Goal: Information Seeking & Learning: Check status

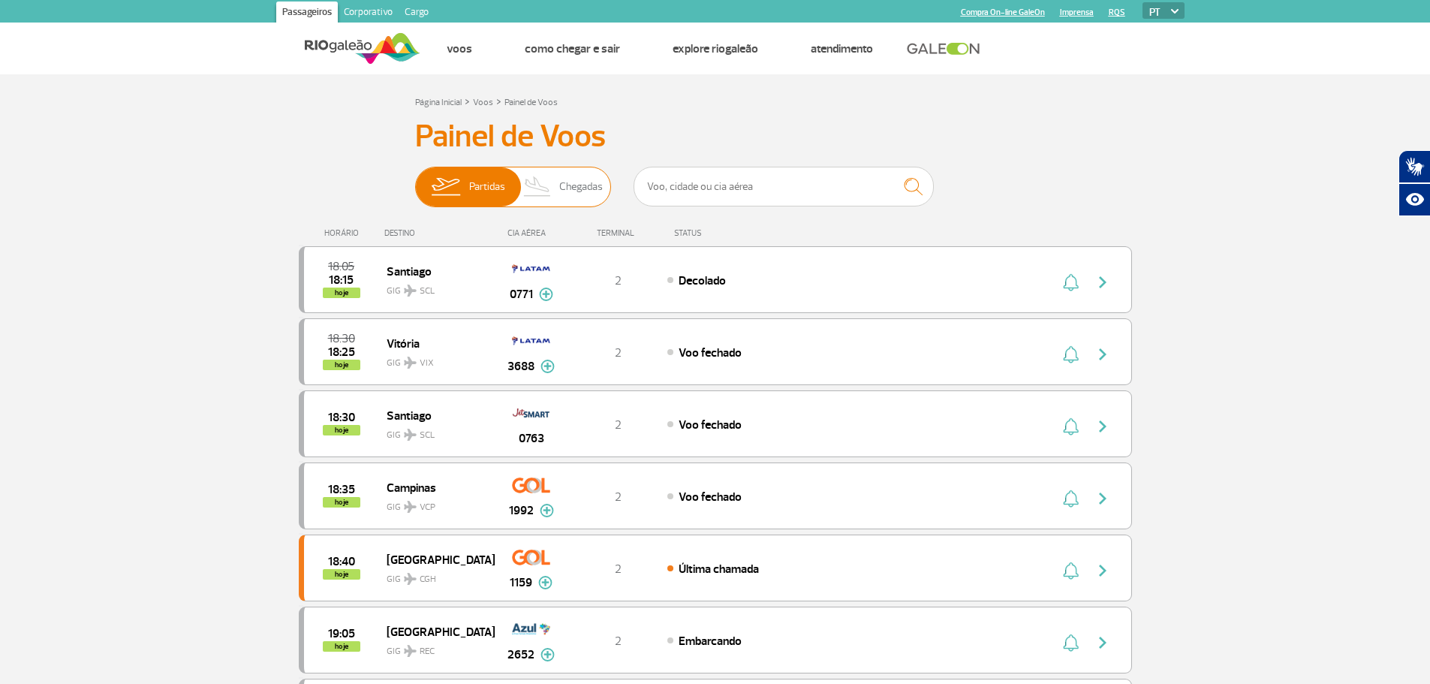
click at [564, 185] on span "Chegadas" at bounding box center [581, 186] width 44 height 39
click at [415, 179] on input "Partidas Chegadas" at bounding box center [415, 179] width 0 height 0
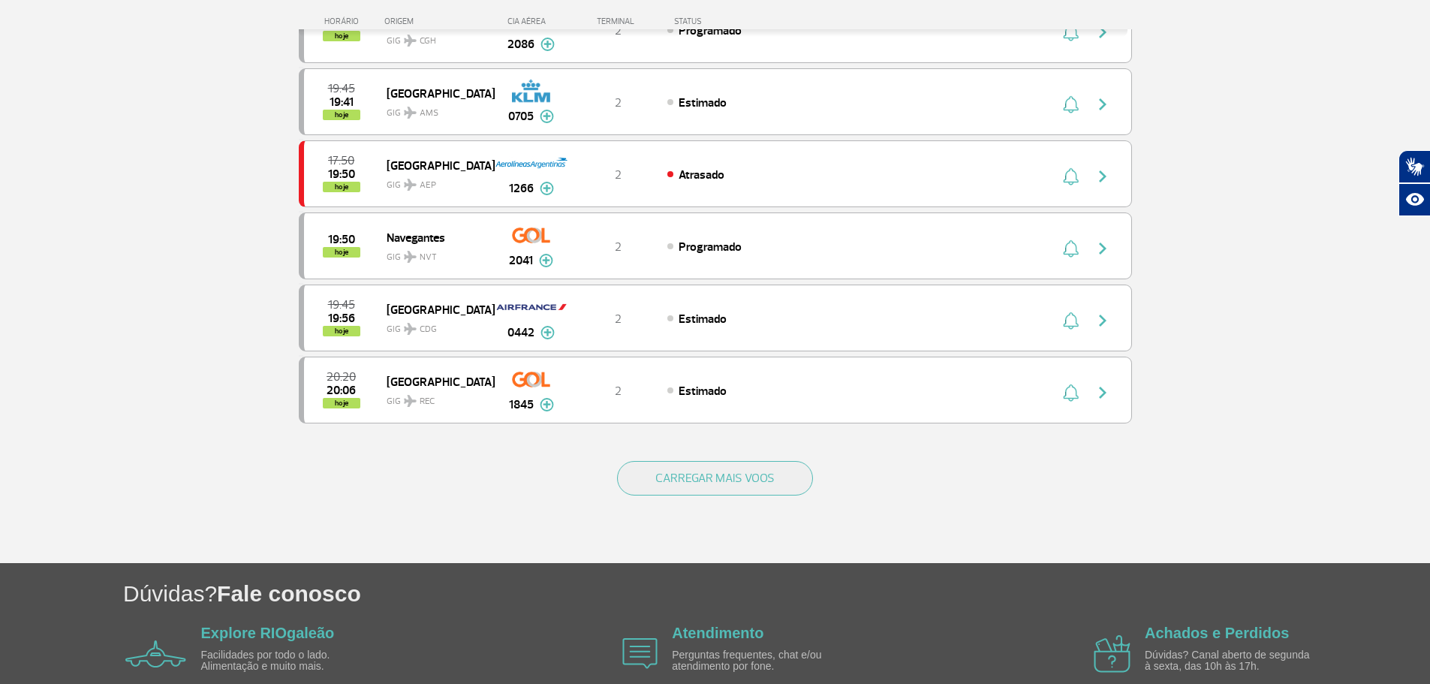
scroll to position [1276, 0]
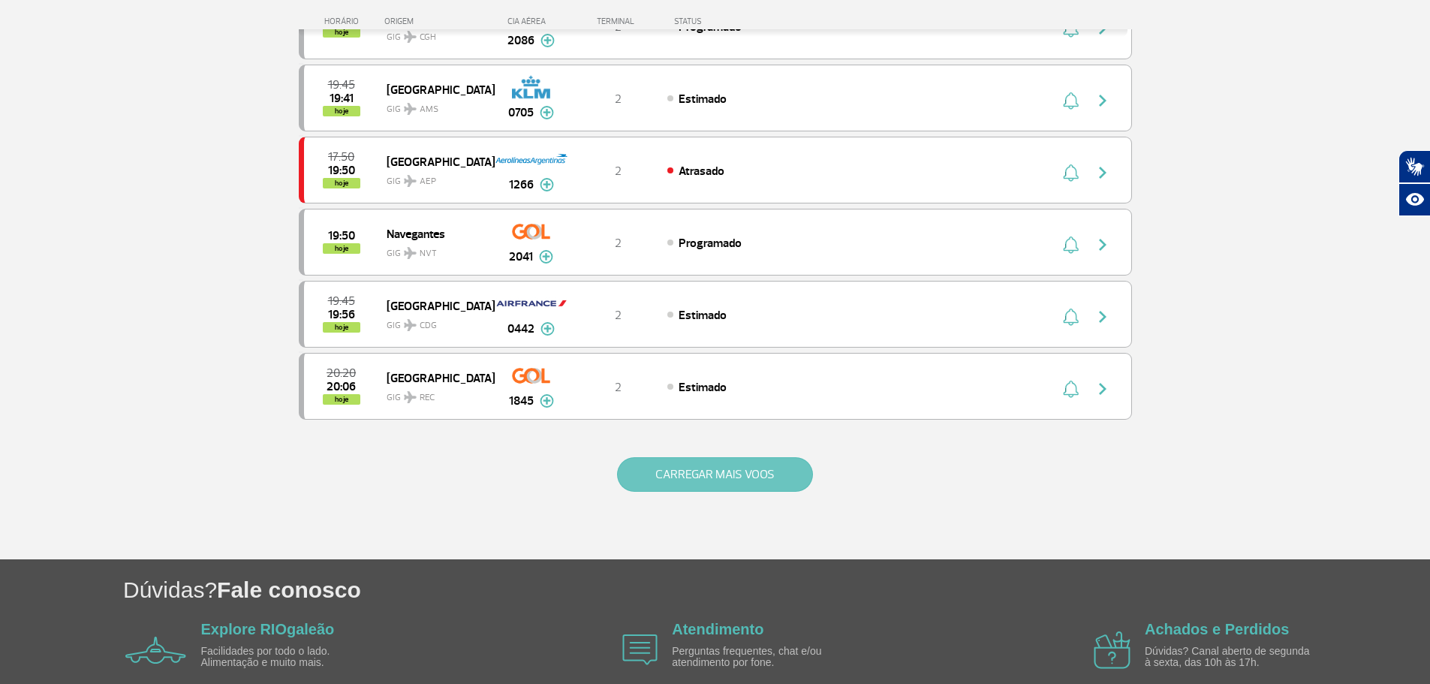
click at [698, 476] on button "CARREGAR MAIS VOOS" at bounding box center [715, 474] width 196 height 35
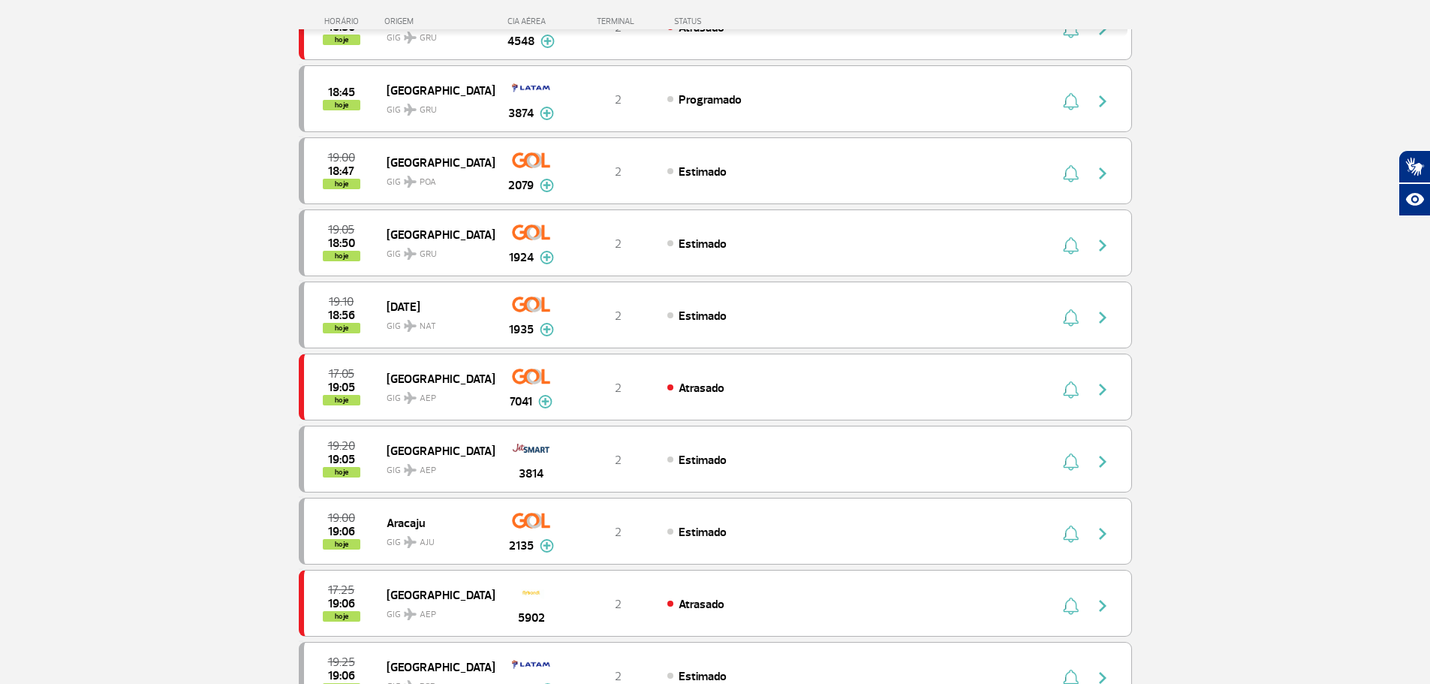
scroll to position [375, 0]
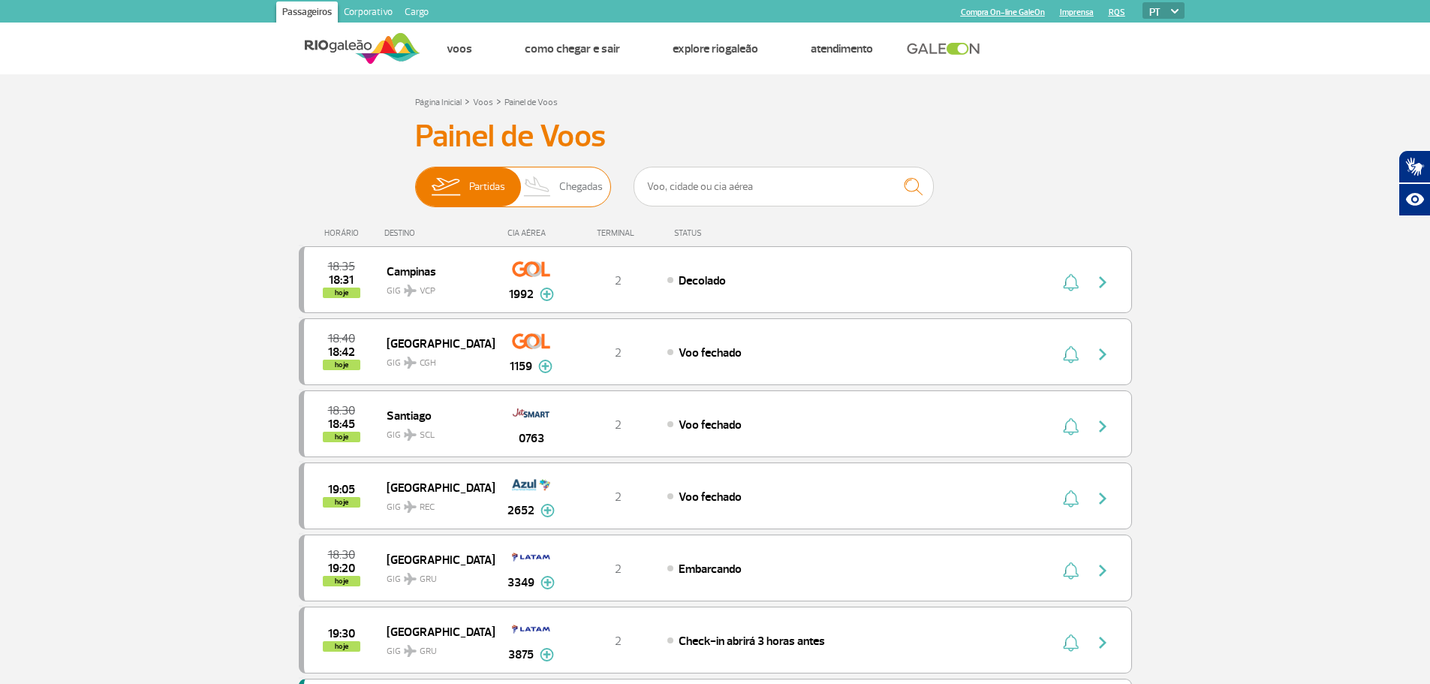
click at [563, 197] on span "Chegadas" at bounding box center [581, 186] width 44 height 39
click at [415, 179] on input "Partidas Chegadas" at bounding box center [415, 179] width 0 height 0
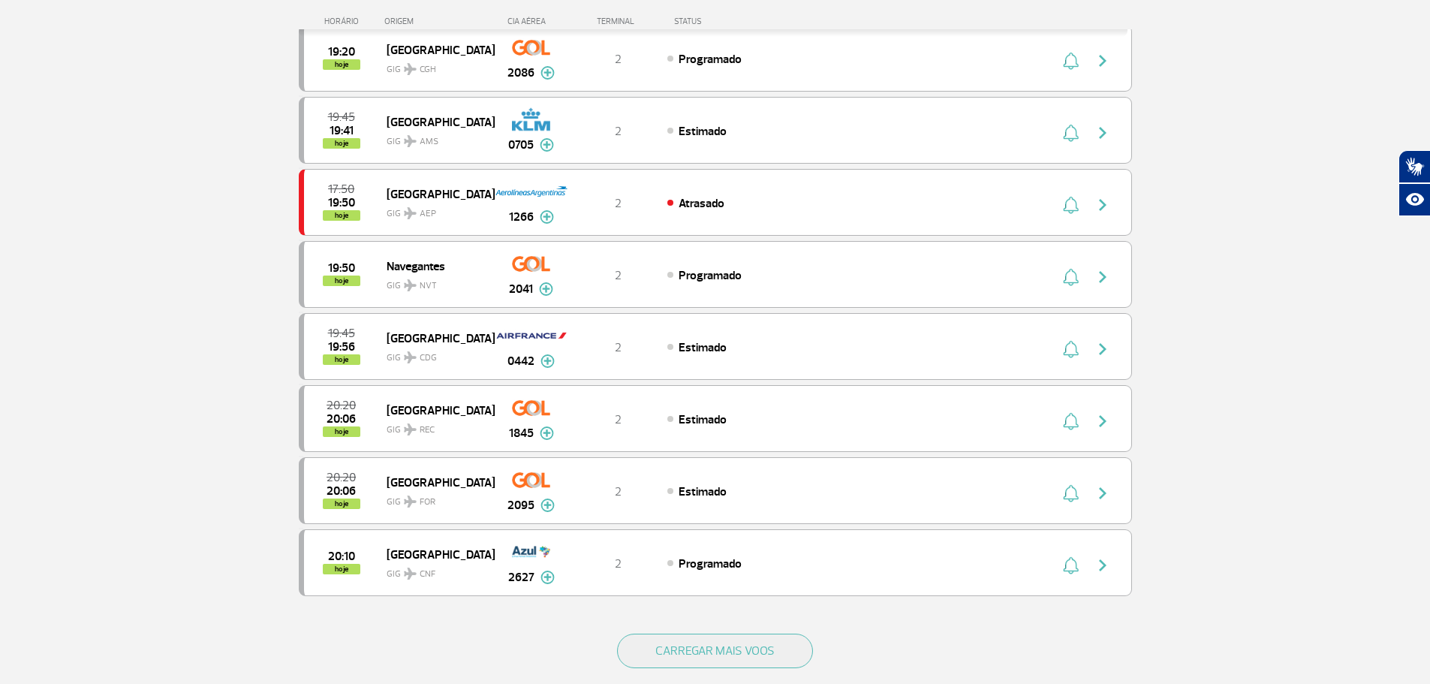
scroll to position [1126, 0]
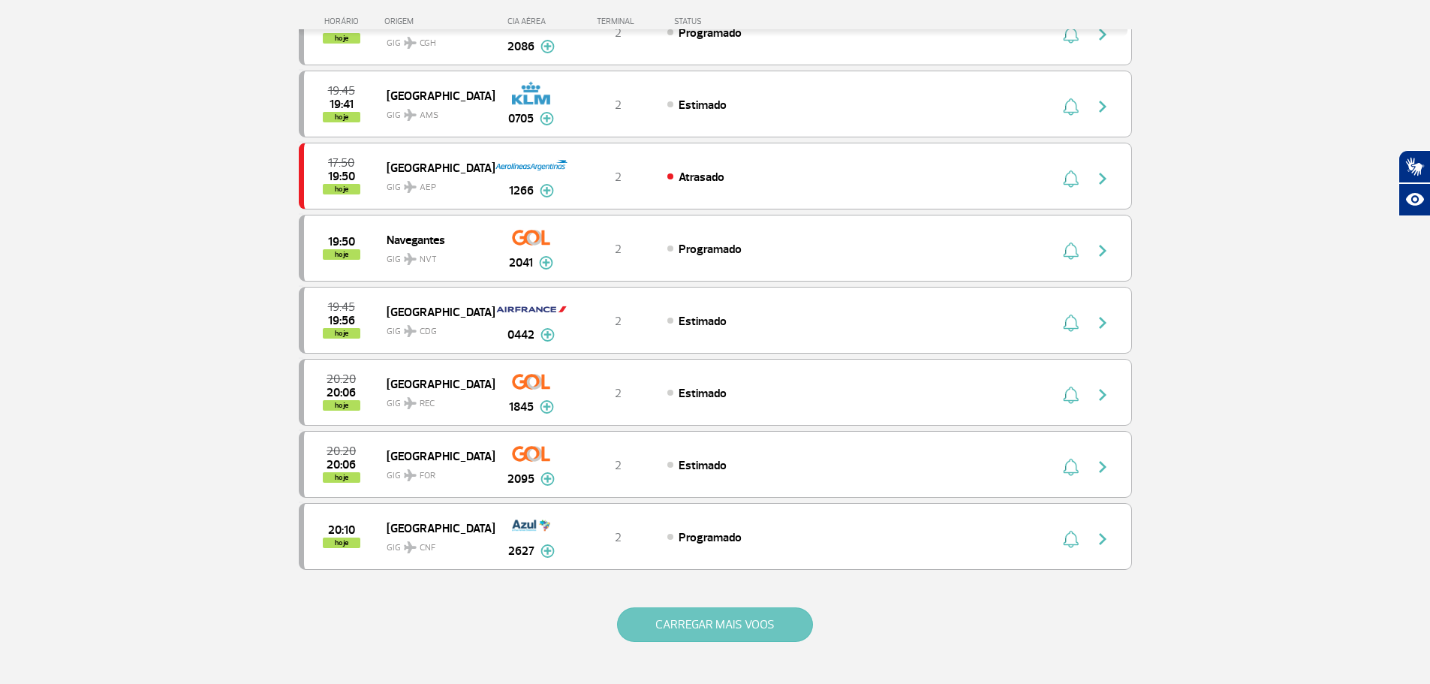
click at [717, 634] on button "CARREGAR MAIS VOOS" at bounding box center [715, 624] width 196 height 35
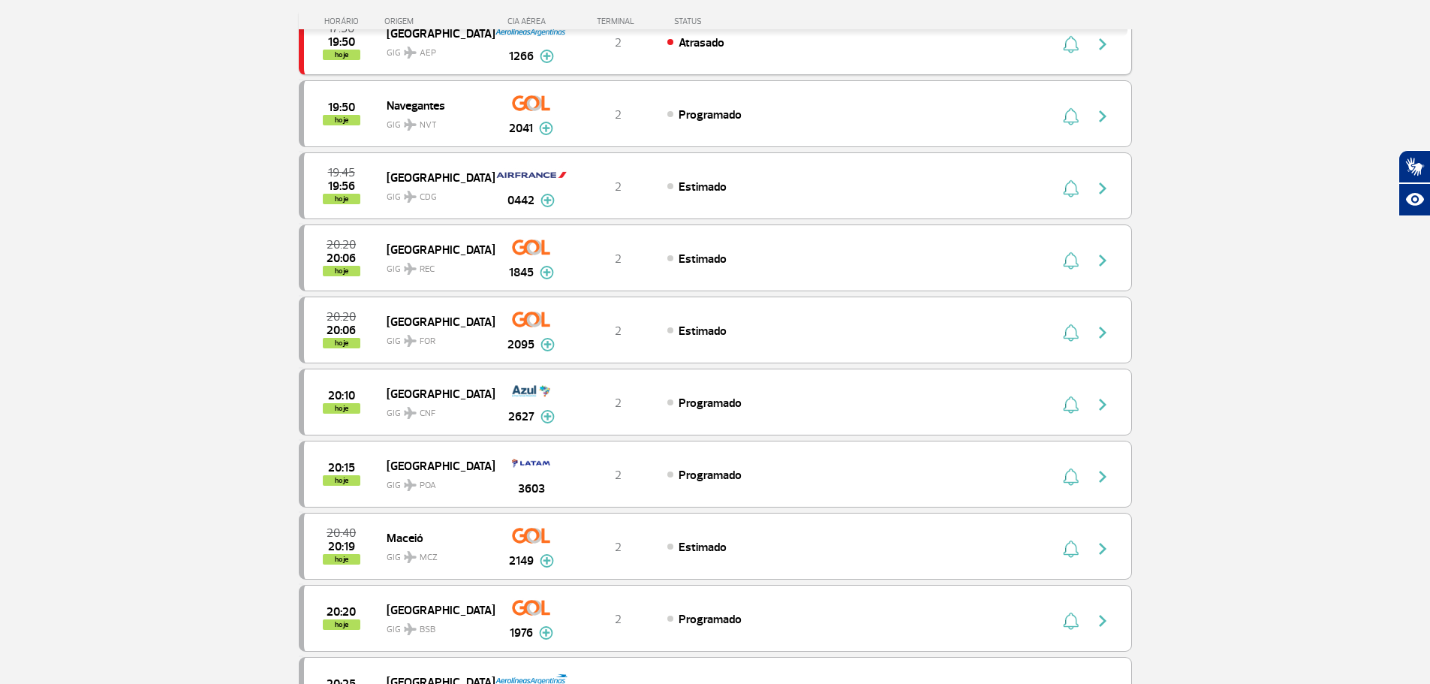
scroll to position [1351, 0]
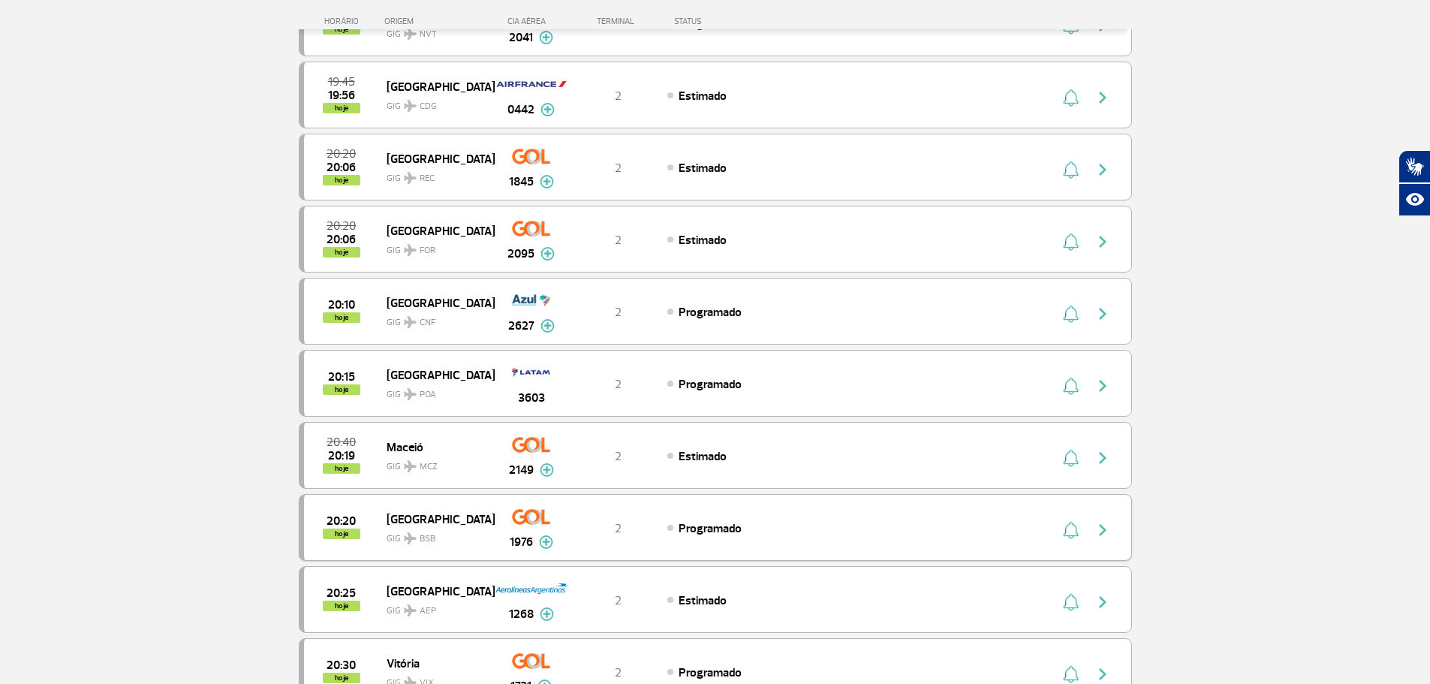
click at [340, 531] on span "hoje" at bounding box center [342, 533] width 38 height 11
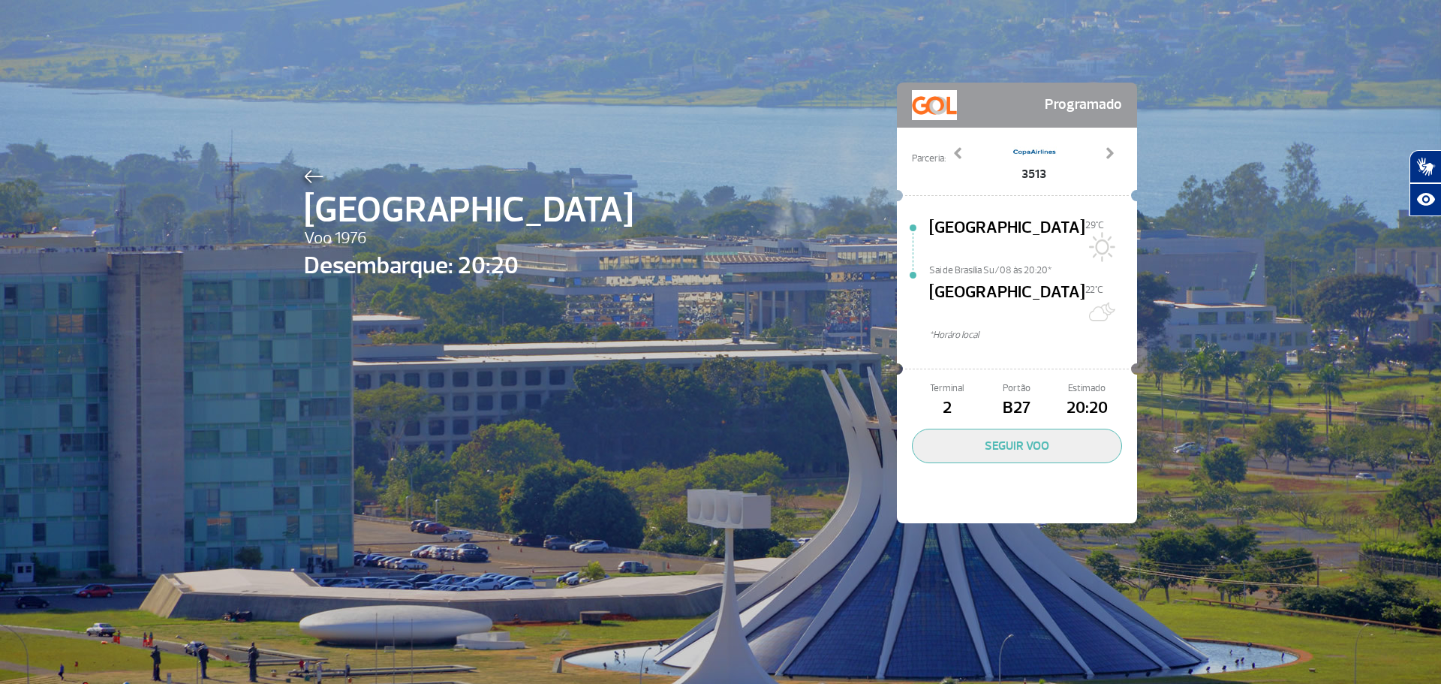
click at [1314, 260] on div "Brasília Voo 1976 Desembarque: 20:20 Programado Parceria: 2051 3509 3513 3515 3…" at bounding box center [720, 342] width 1441 height 684
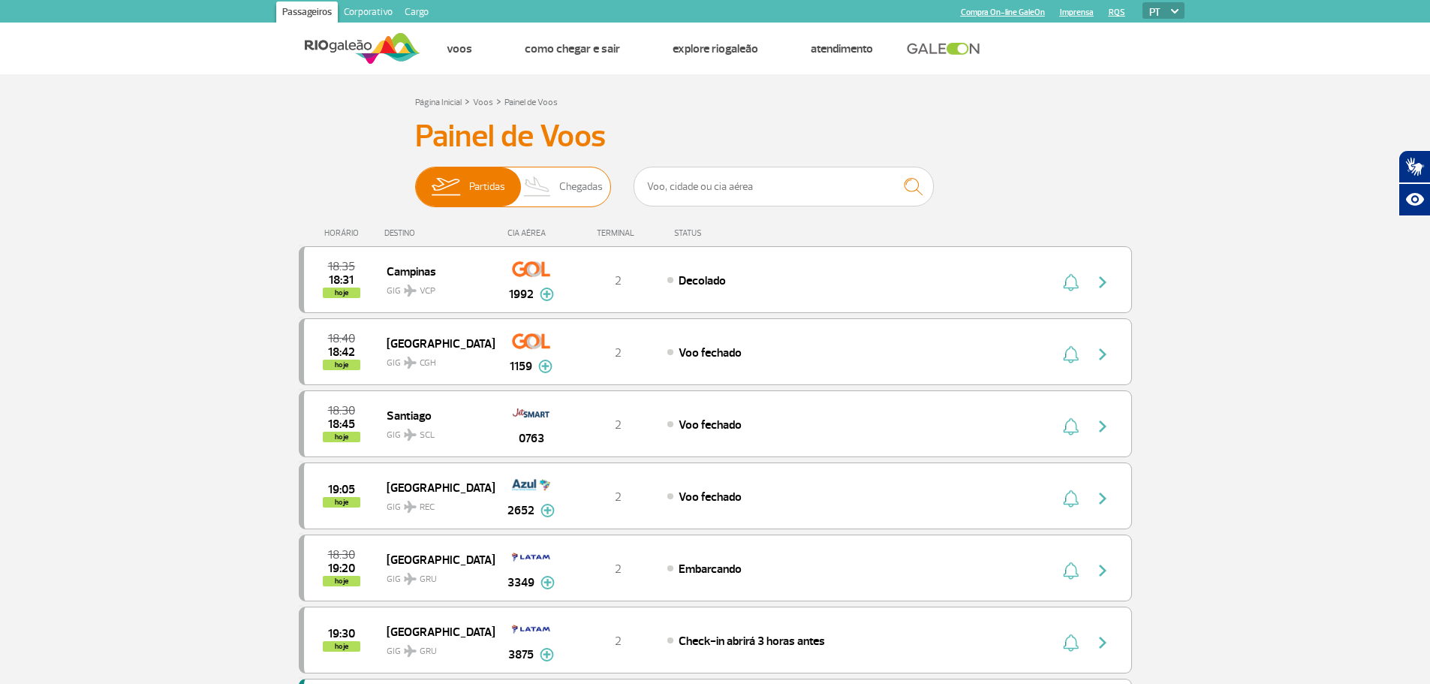
click at [566, 189] on span "Chegadas" at bounding box center [581, 186] width 44 height 39
click at [415, 179] on input "Partidas Chegadas" at bounding box center [415, 179] width 0 height 0
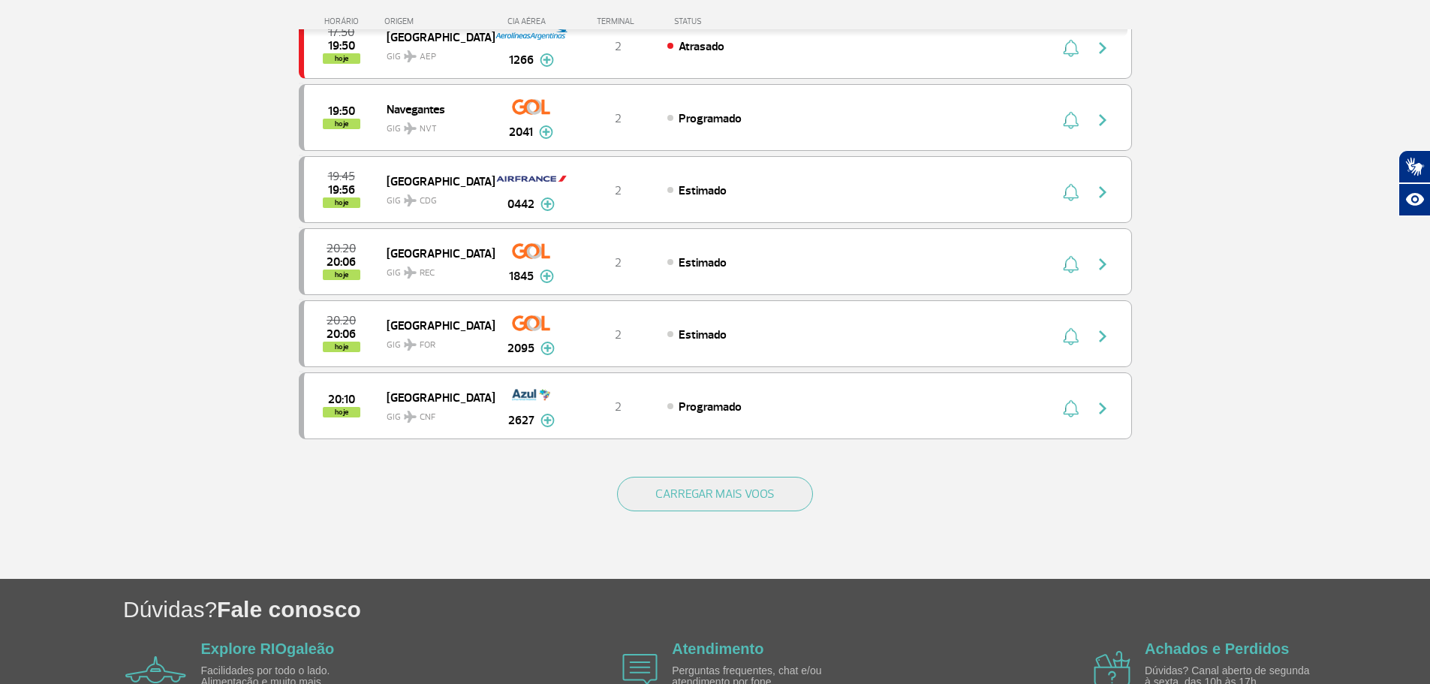
scroll to position [1276, 0]
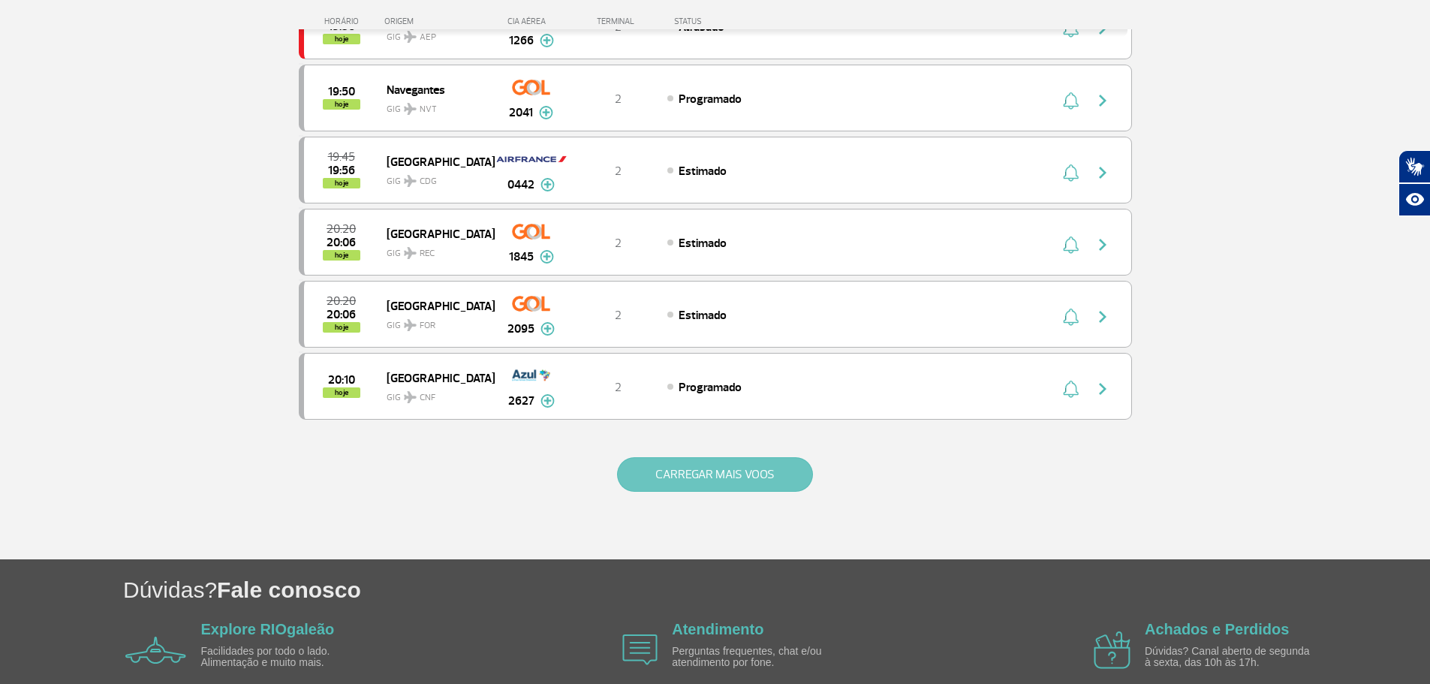
click at [714, 474] on button "CARREGAR MAIS VOOS" at bounding box center [715, 474] width 196 height 35
